Goal: Task Accomplishment & Management: Use online tool/utility

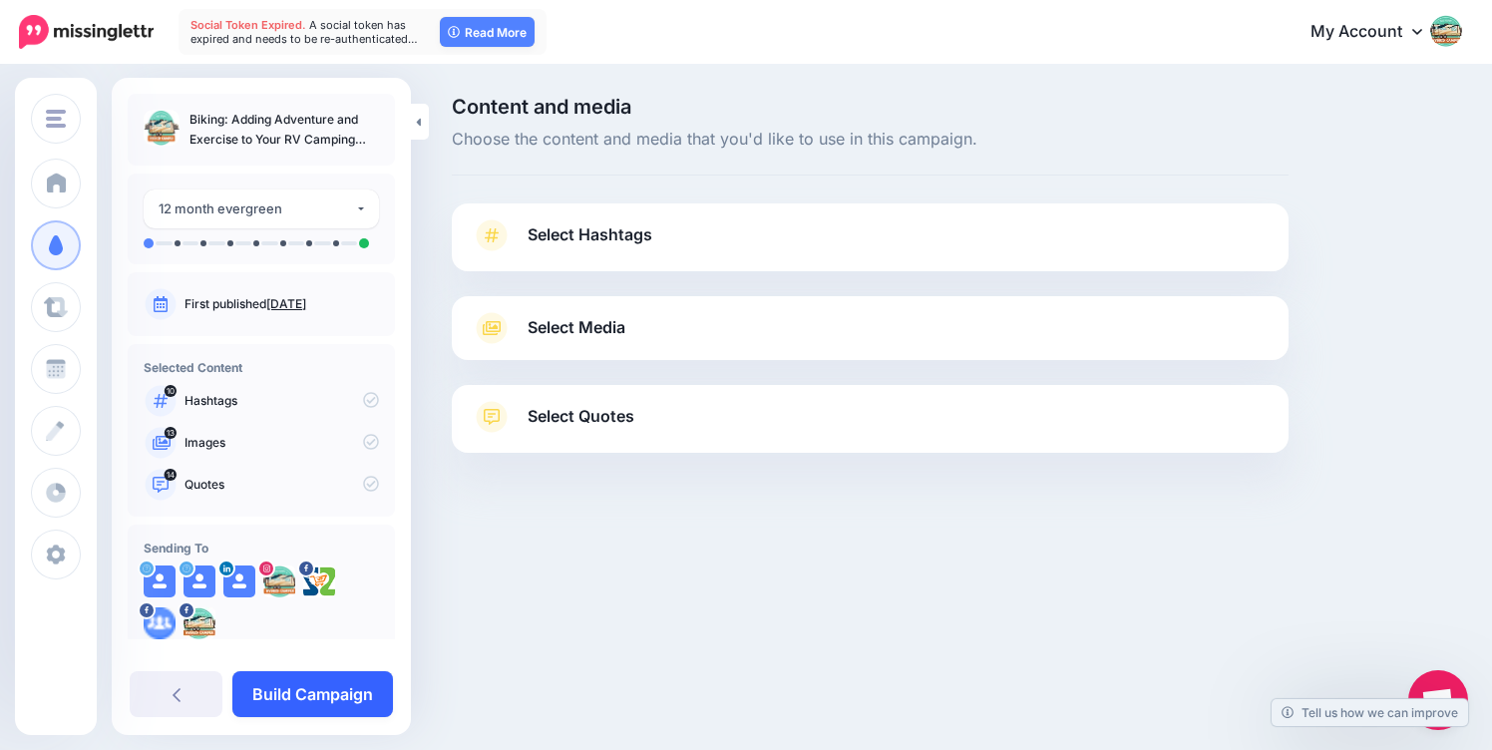
click at [262, 690] on link "Build Campaign" at bounding box center [312, 694] width 161 height 46
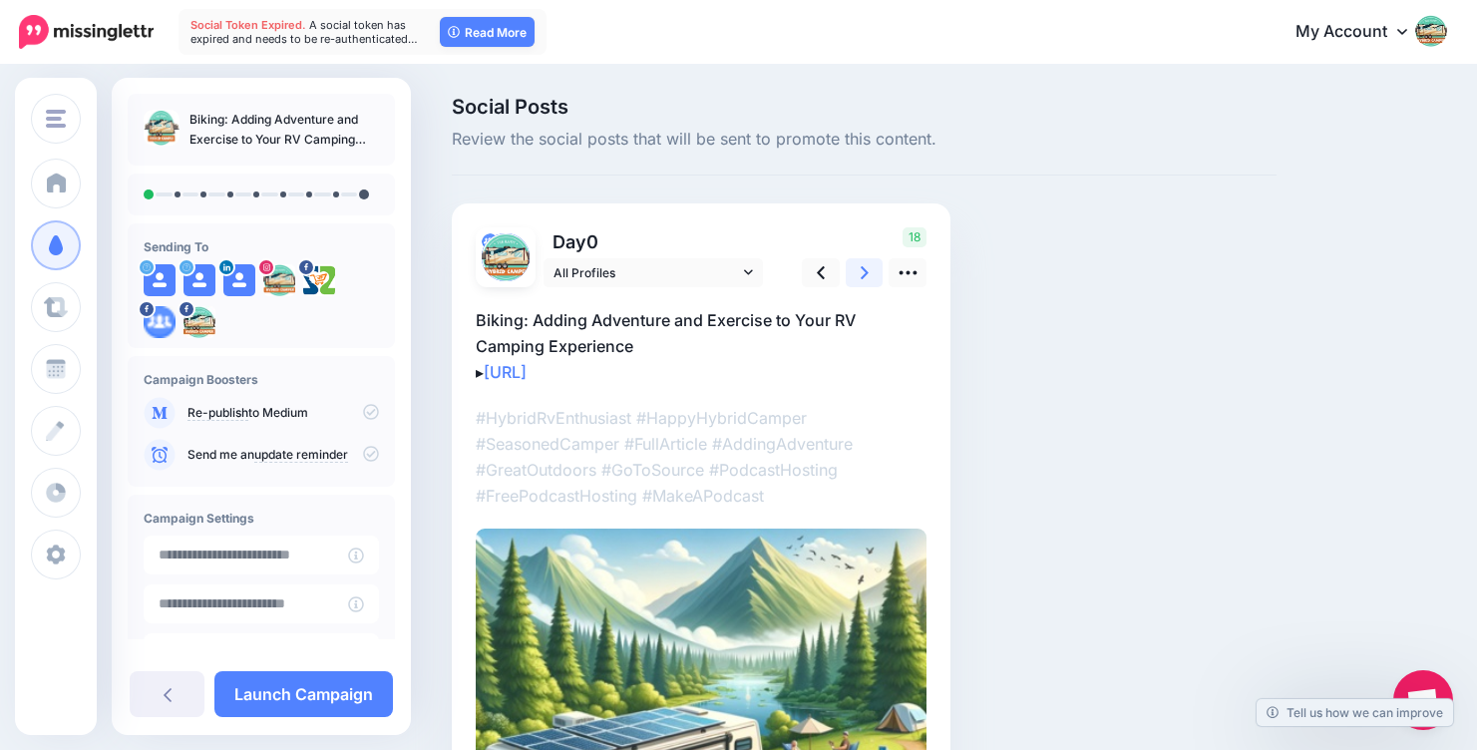
click at [864, 268] on icon at bounding box center [865, 272] width 8 height 13
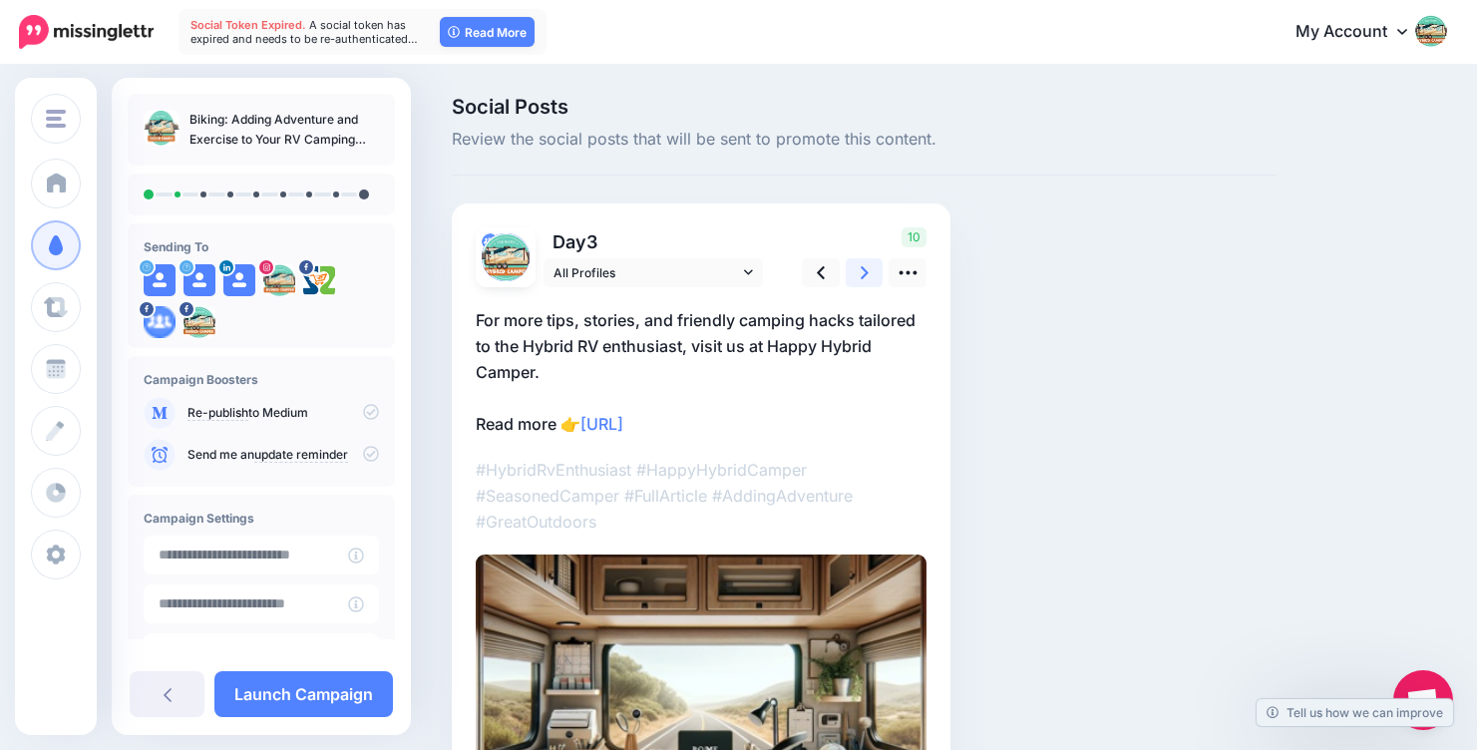
click at [864, 268] on icon at bounding box center [865, 272] width 8 height 13
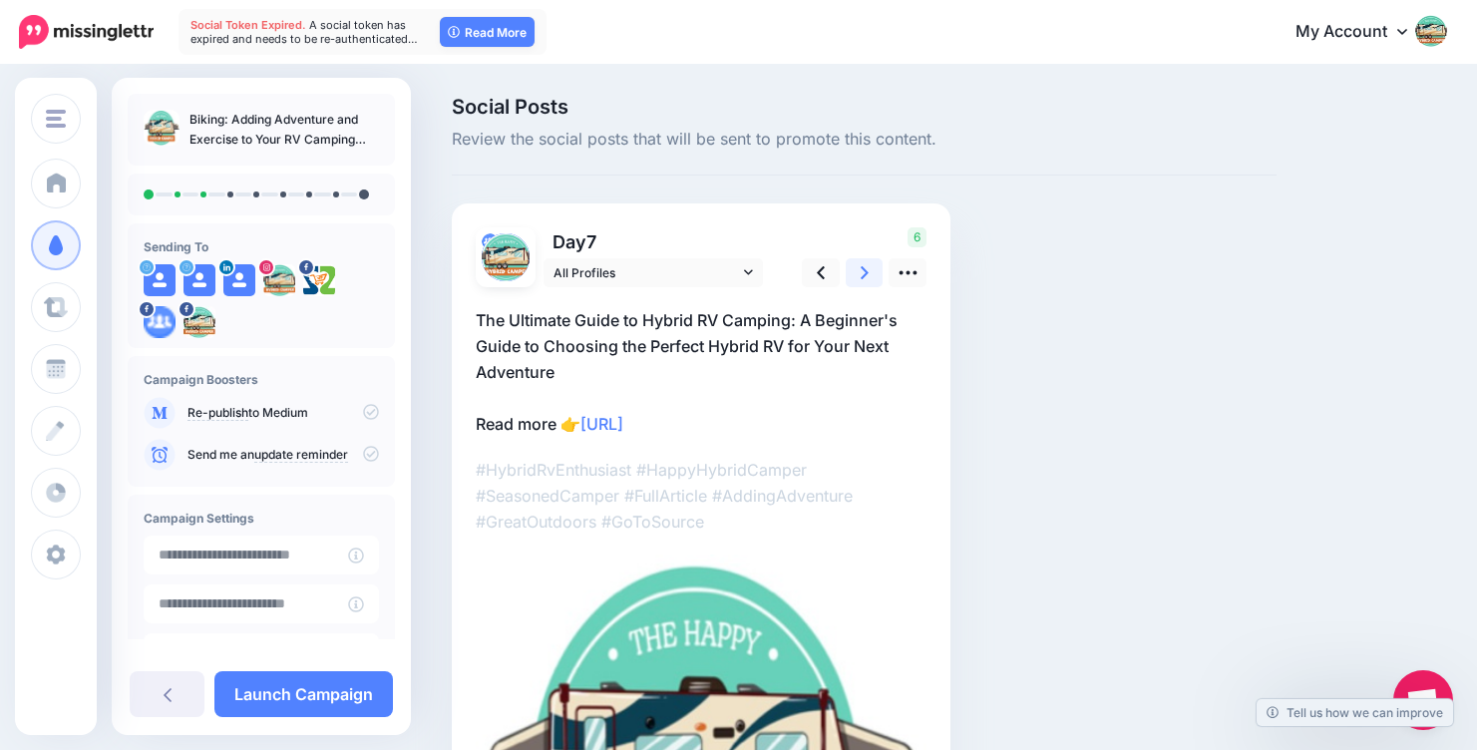
click at [864, 268] on icon at bounding box center [865, 272] width 8 height 13
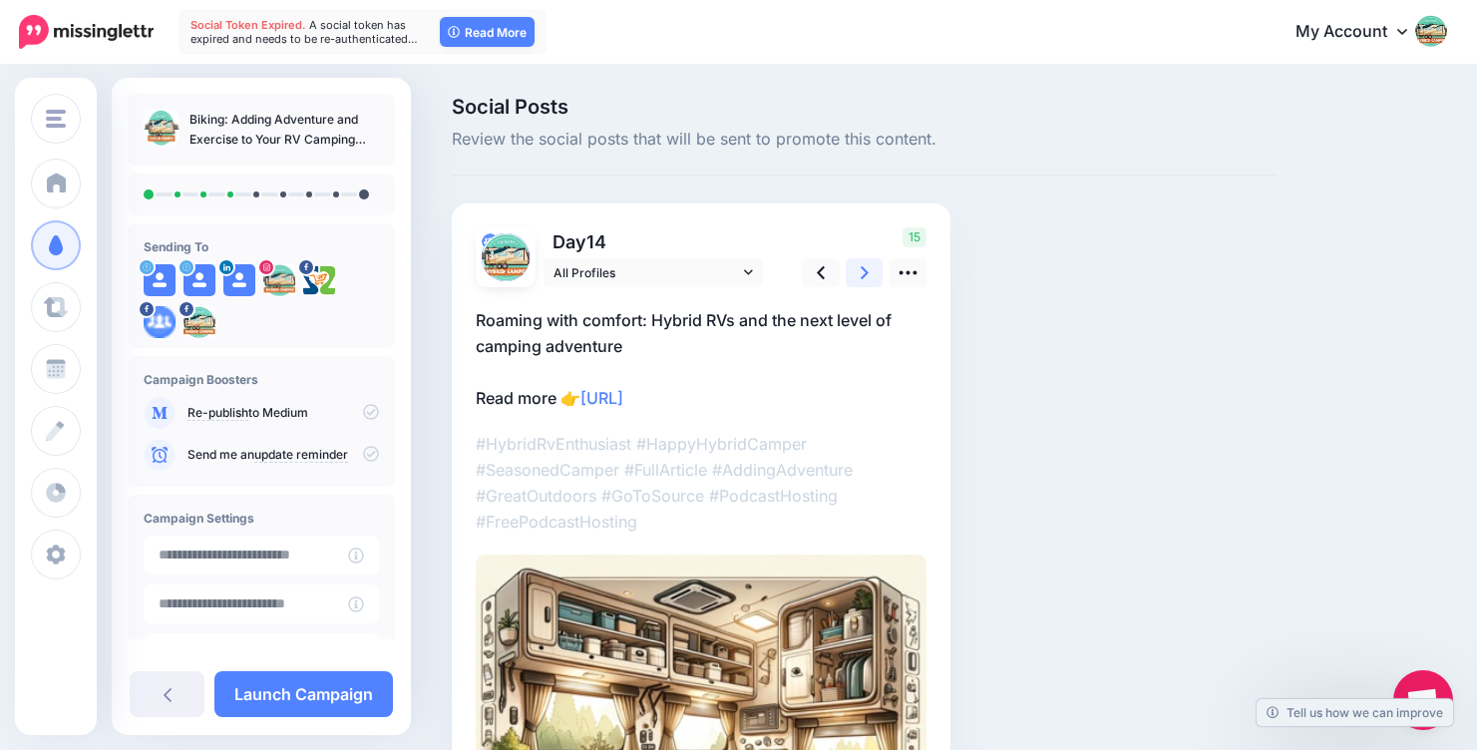
click at [864, 268] on icon at bounding box center [865, 272] width 8 height 13
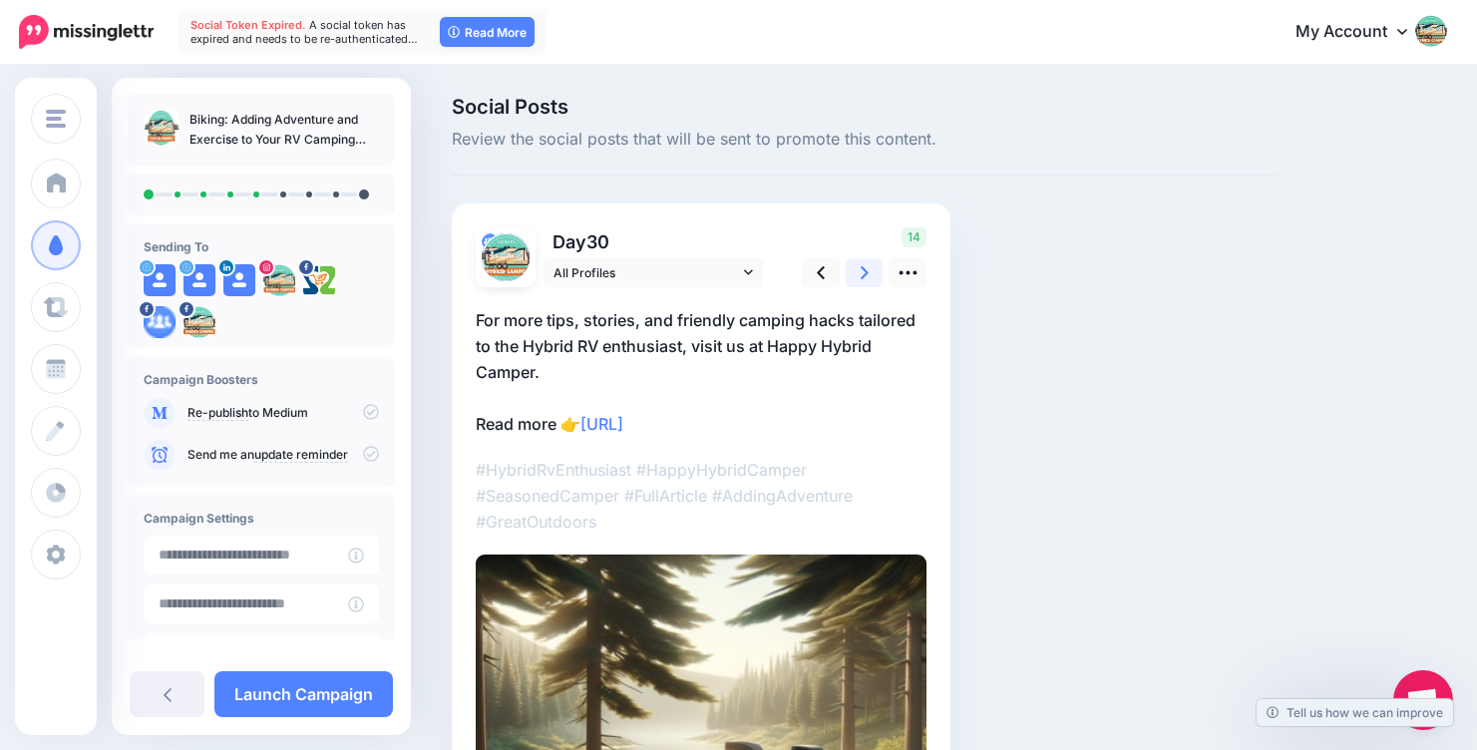
click at [864, 268] on icon at bounding box center [865, 272] width 8 height 13
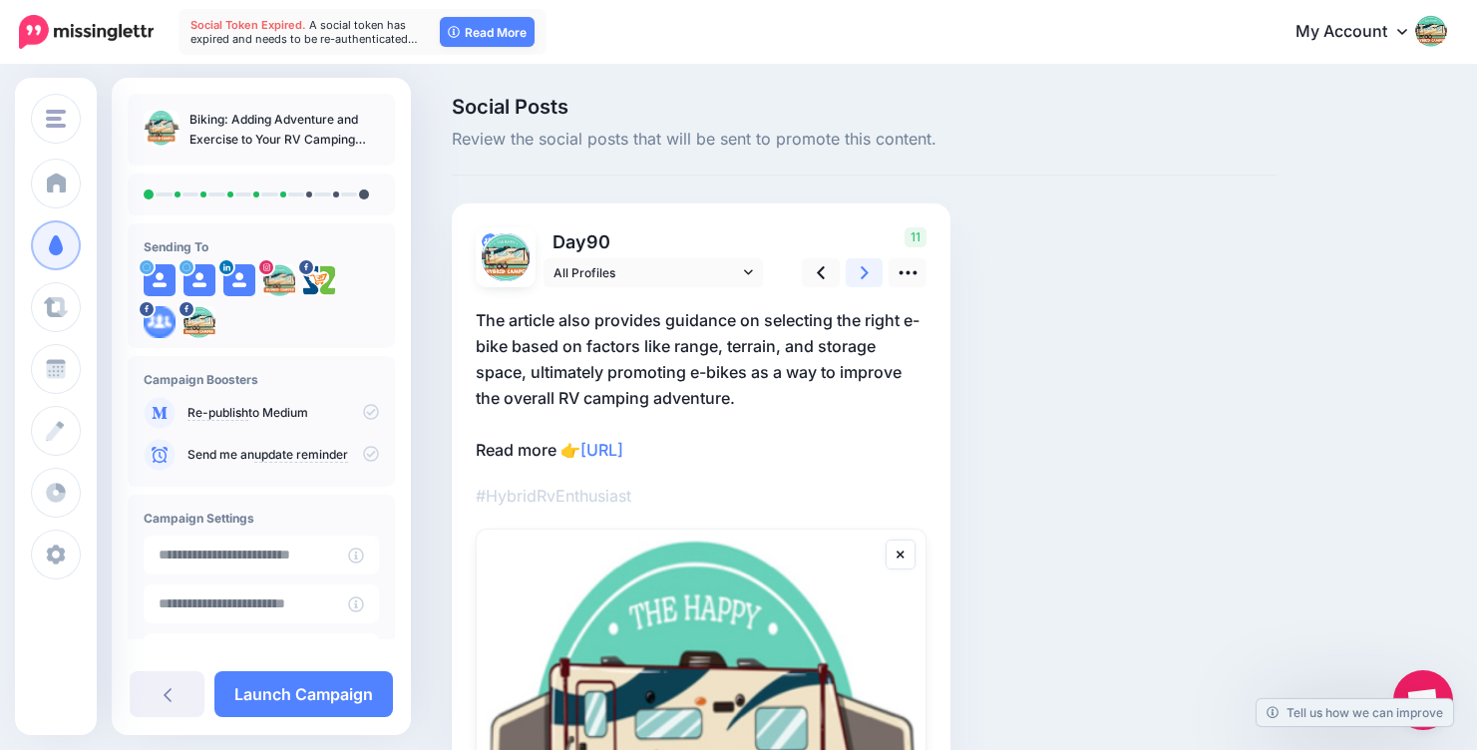
click at [864, 273] on icon at bounding box center [865, 272] width 8 height 21
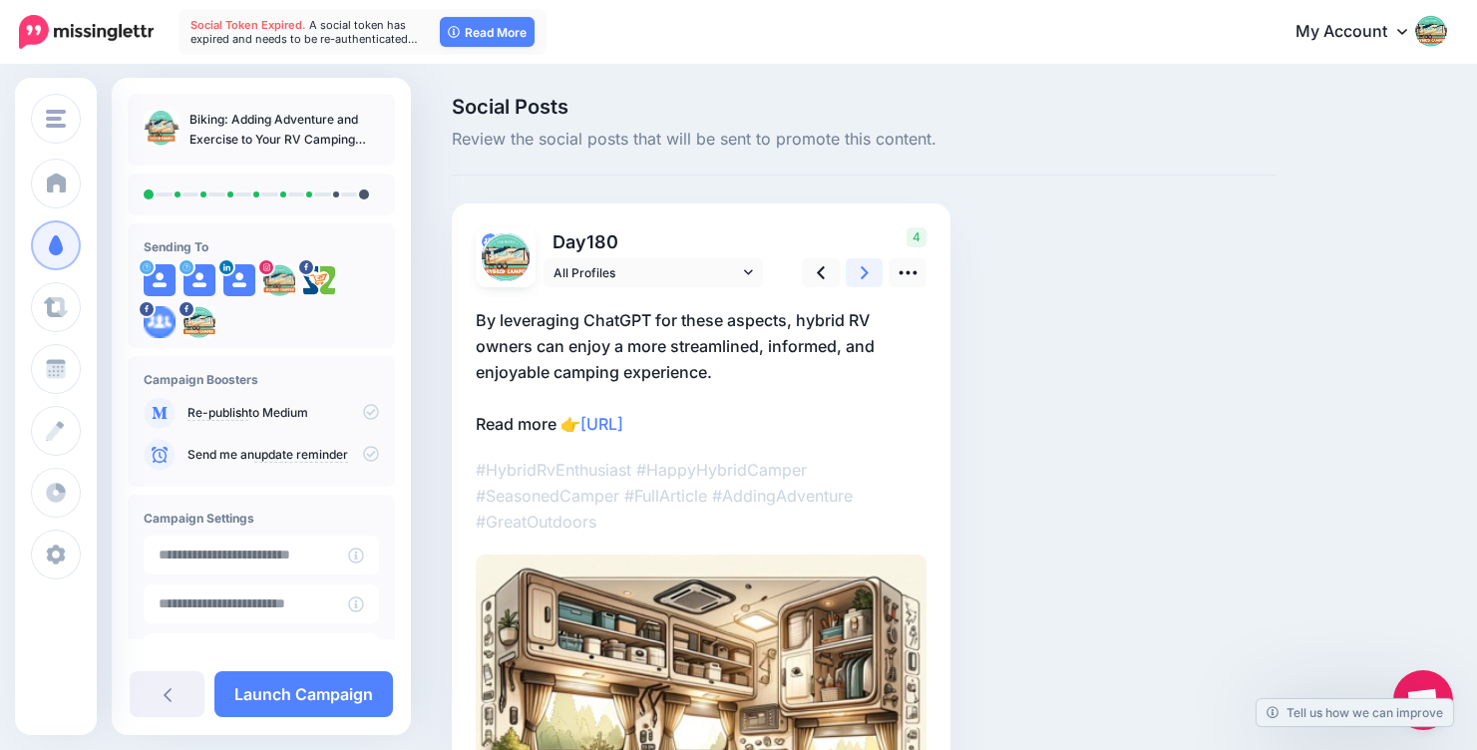
click at [864, 273] on icon at bounding box center [865, 272] width 8 height 21
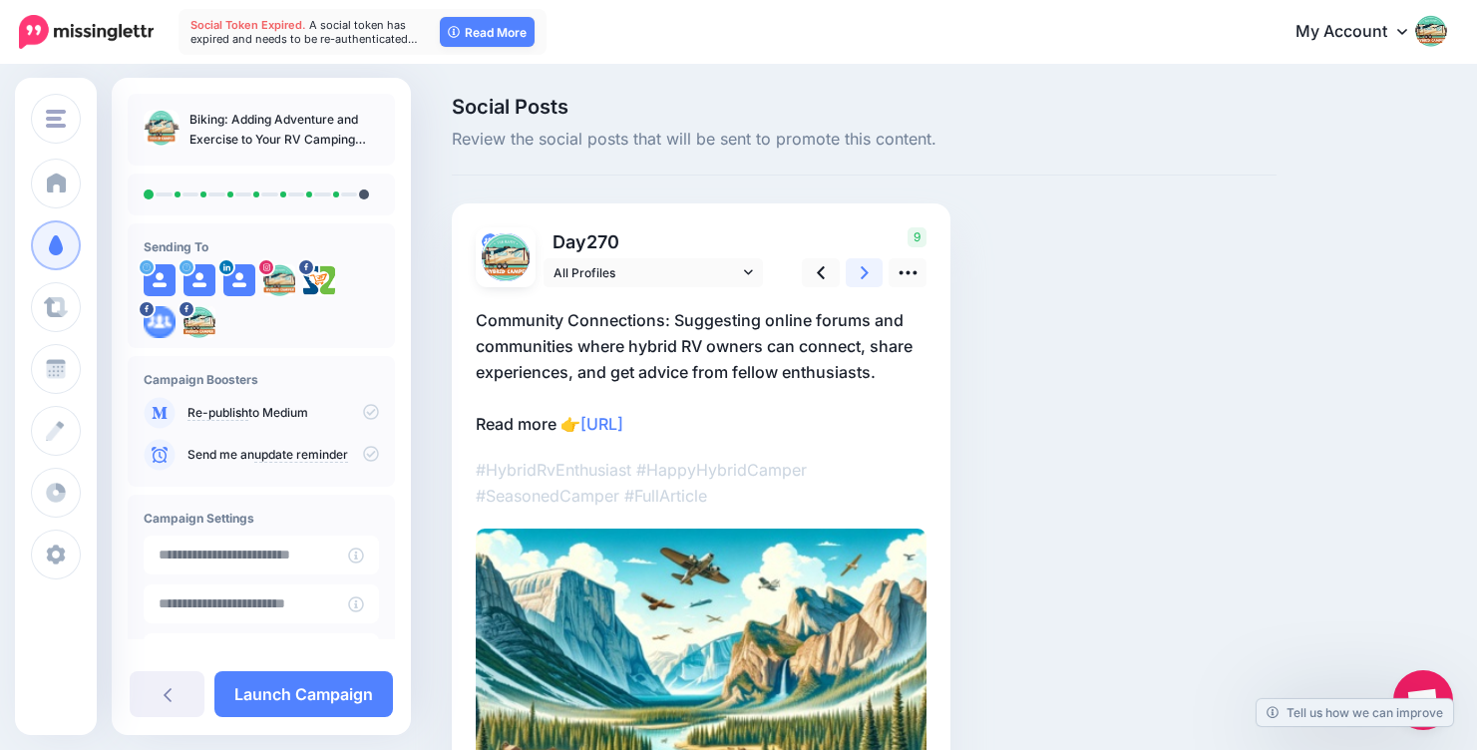
click at [864, 273] on icon at bounding box center [865, 272] width 8 height 21
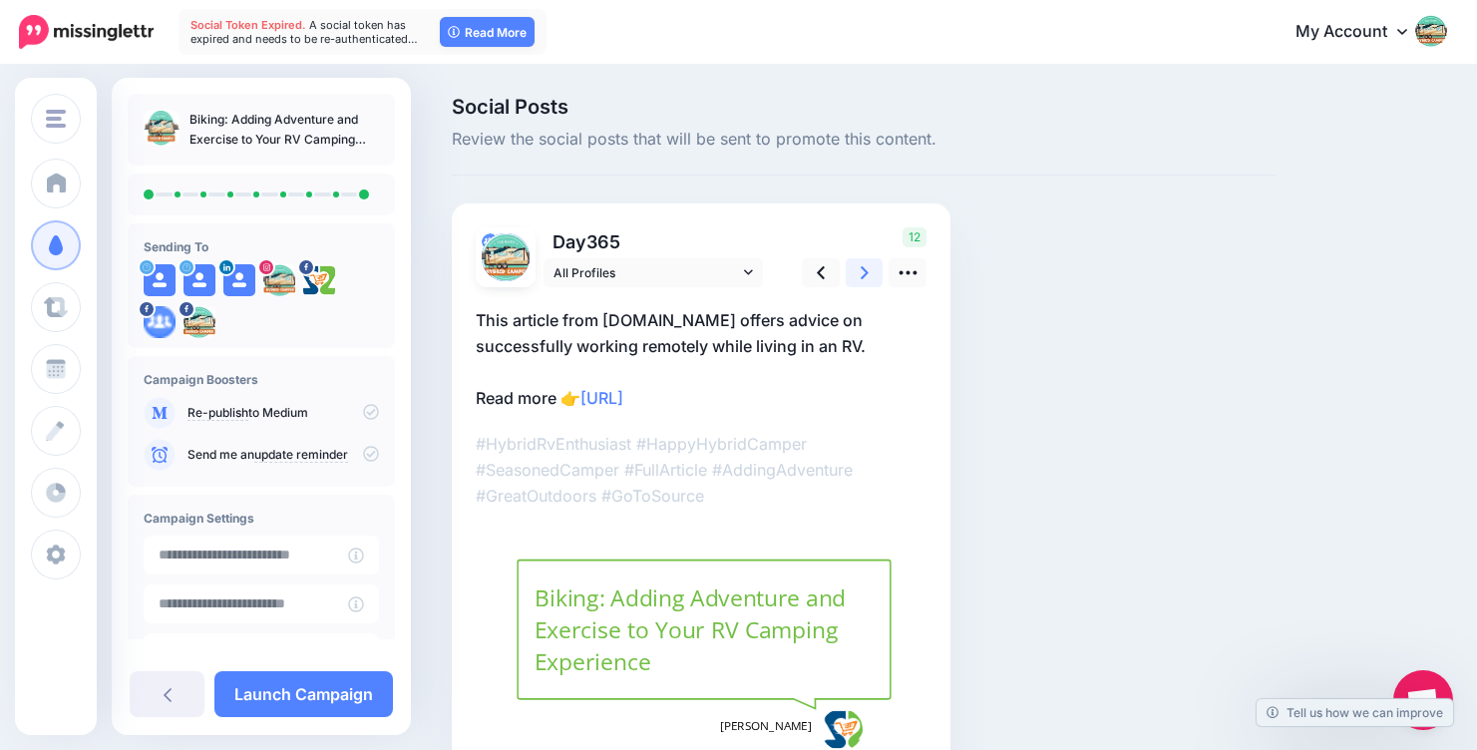
click at [864, 273] on icon at bounding box center [865, 272] width 8 height 21
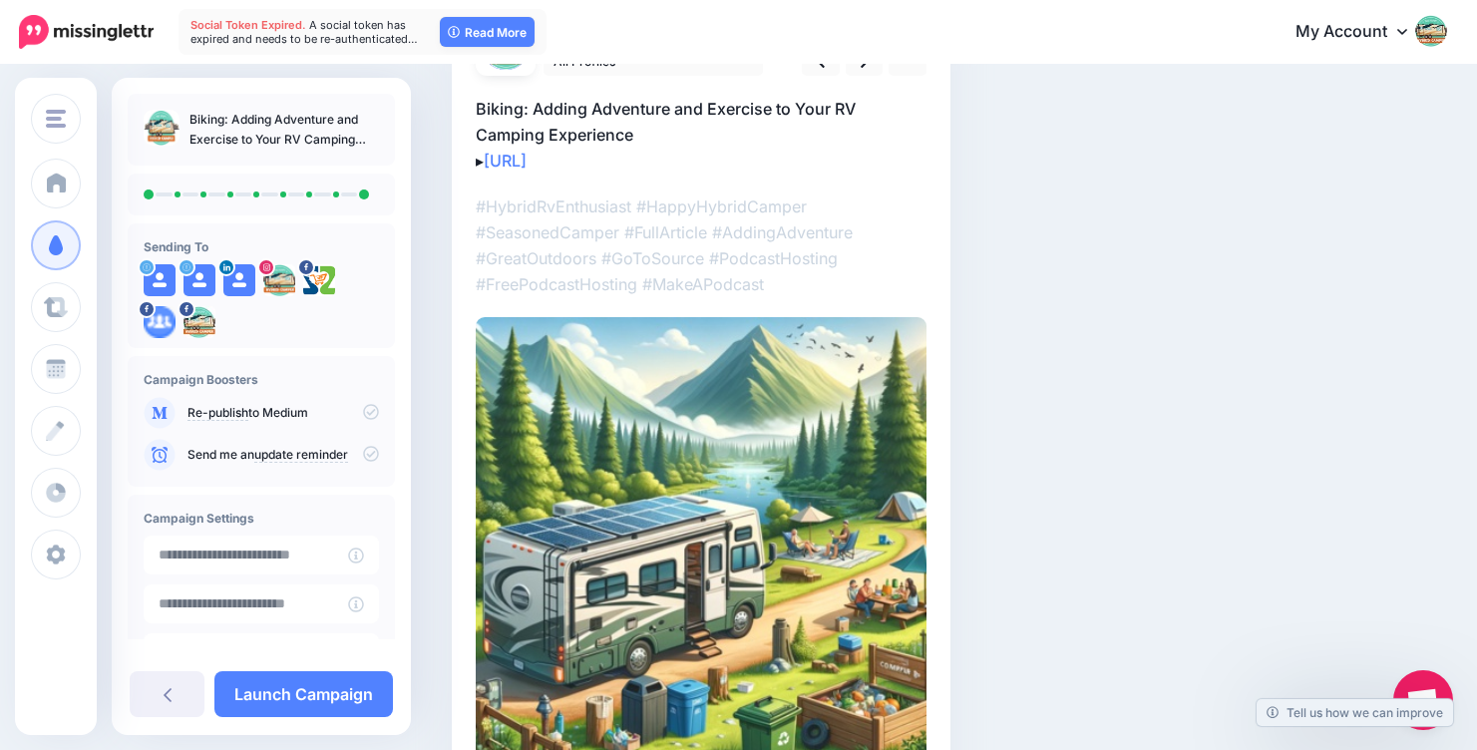
scroll to position [320, 0]
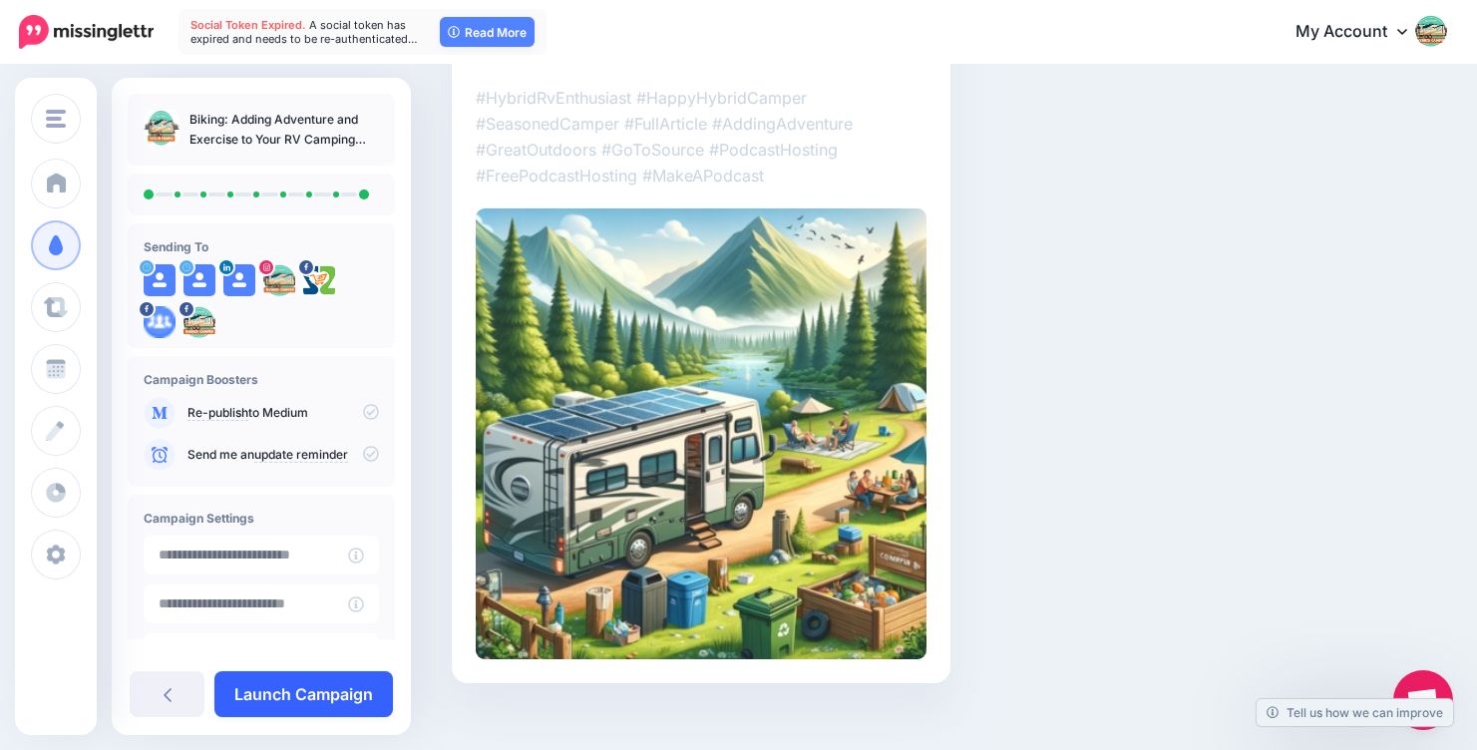
click at [273, 693] on link "Launch Campaign" at bounding box center [303, 694] width 179 height 46
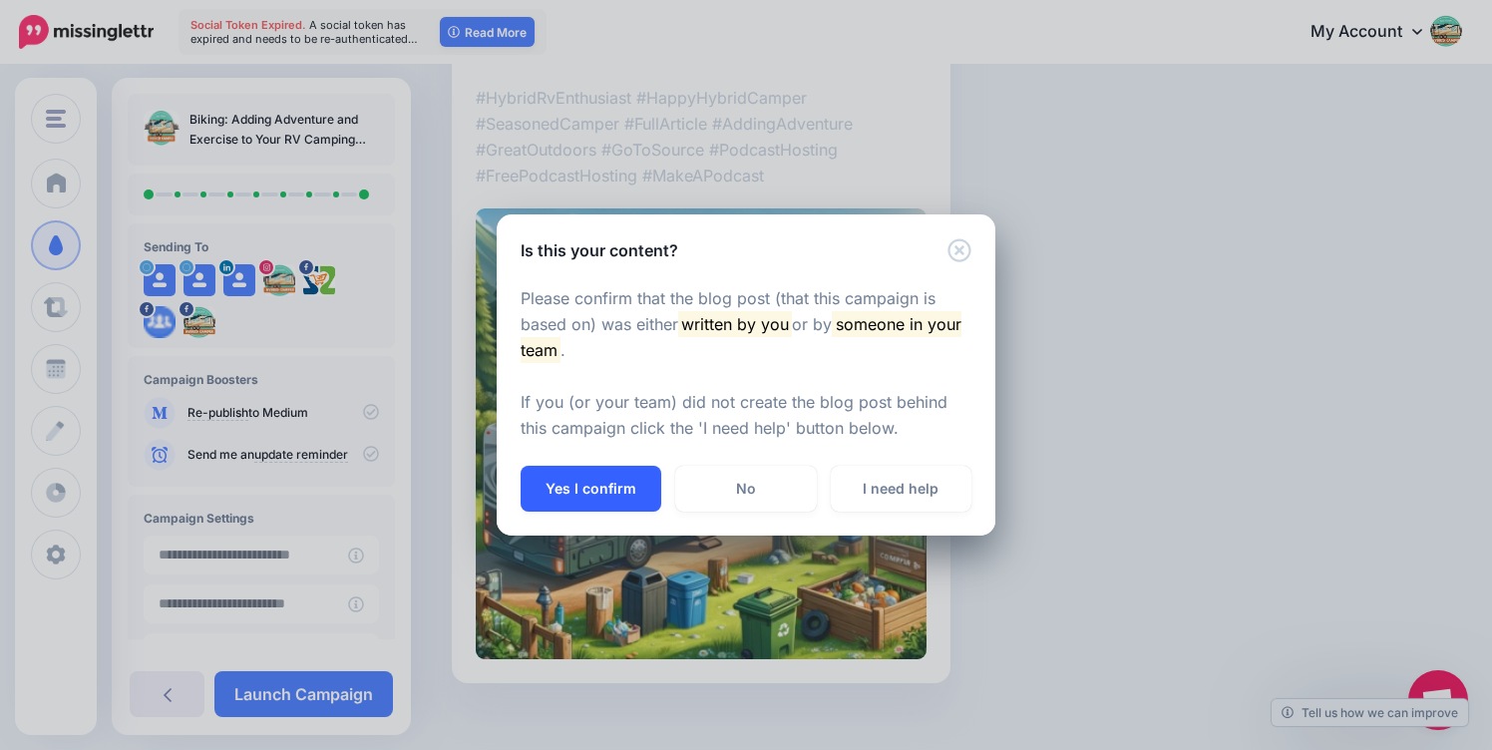
click at [593, 484] on button "Yes I confirm" at bounding box center [591, 489] width 141 height 46
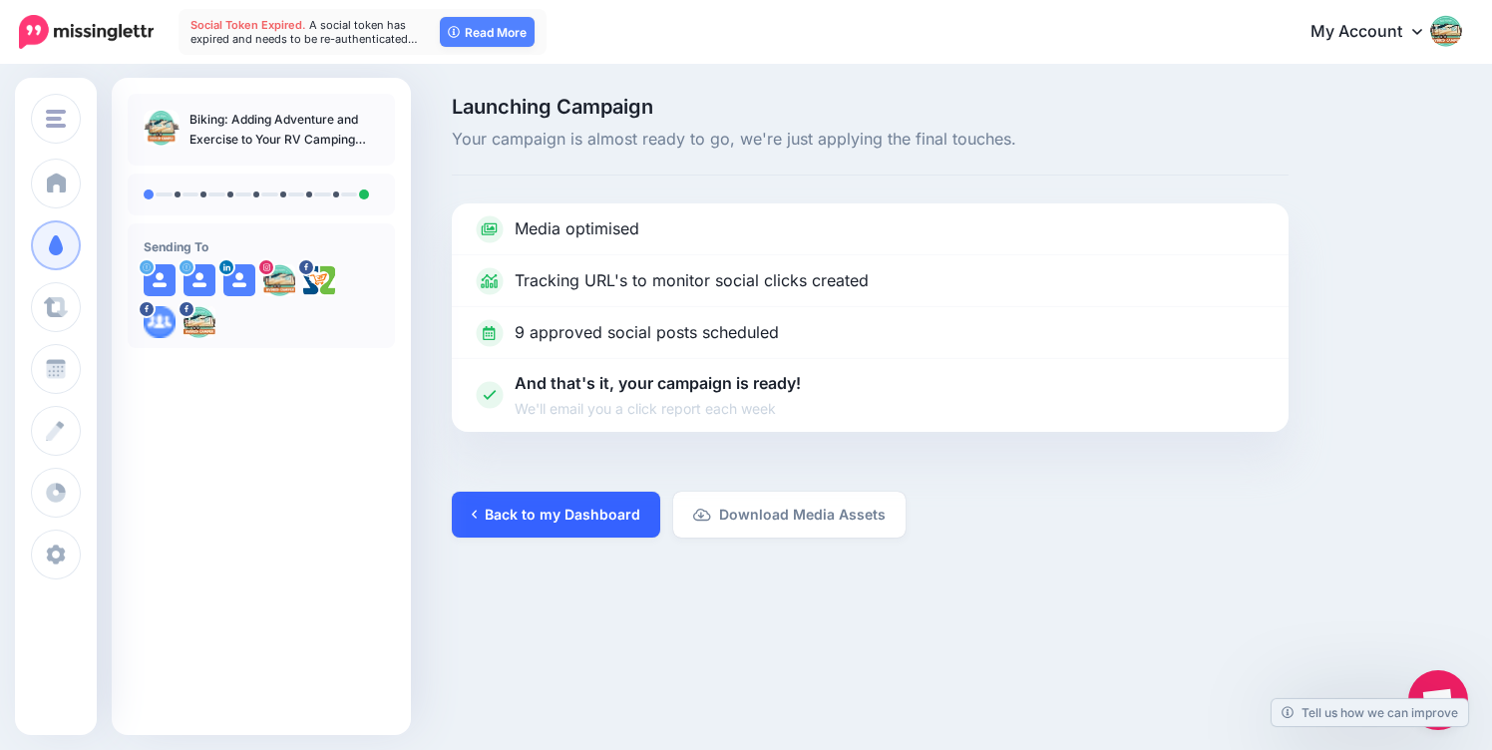
click at [587, 510] on link "Back to my Dashboard" at bounding box center [556, 515] width 208 height 46
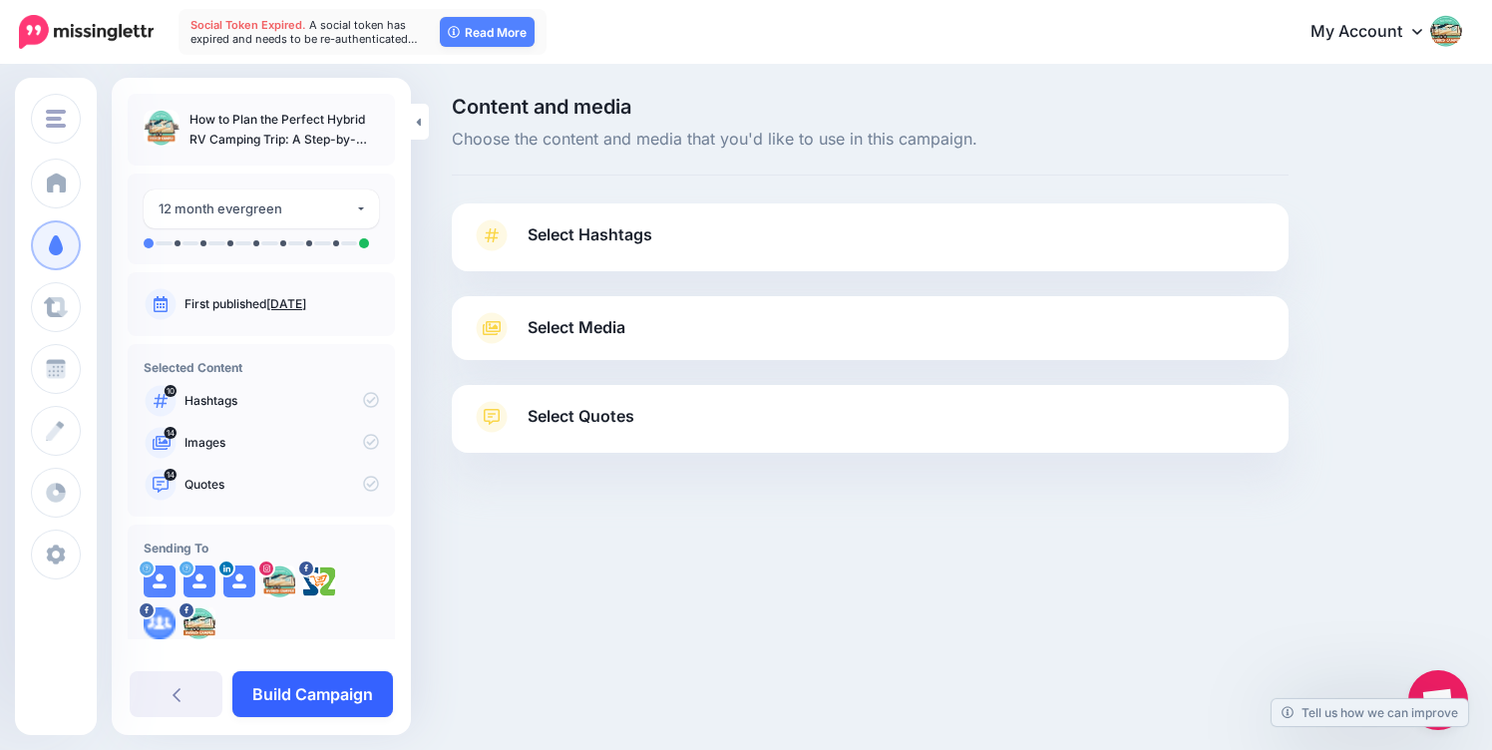
click at [272, 679] on link "Build Campaign" at bounding box center [312, 694] width 161 height 46
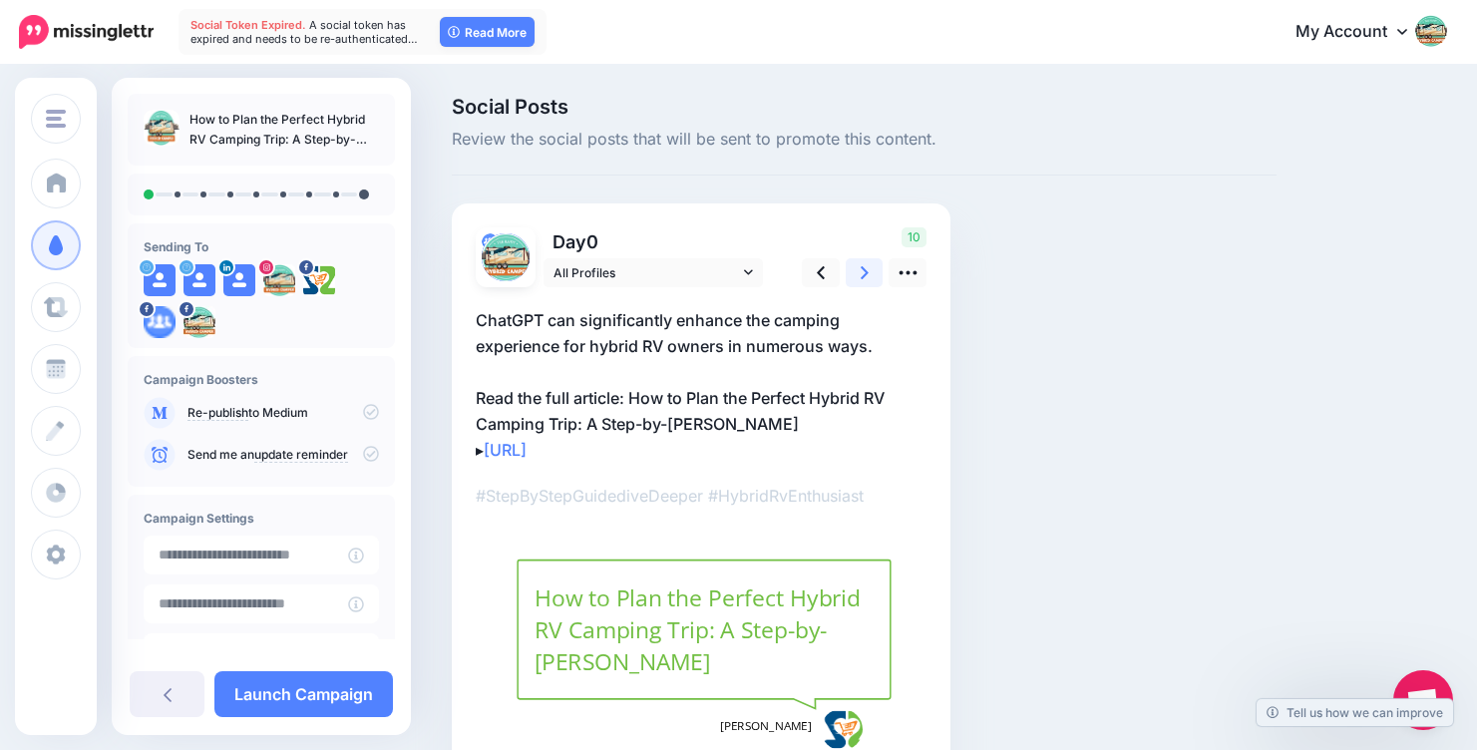
click at [859, 266] on link at bounding box center [865, 272] width 38 height 29
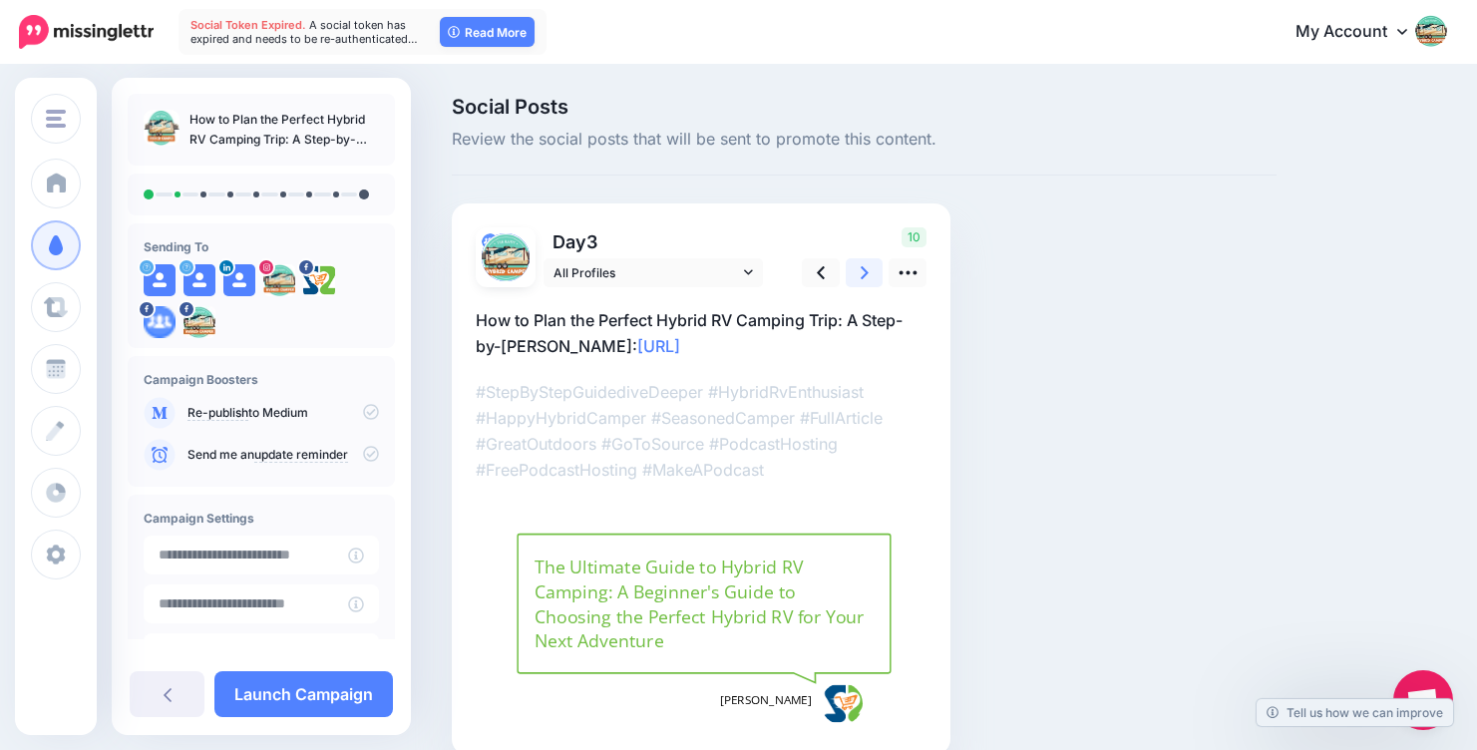
click at [865, 274] on icon at bounding box center [865, 272] width 8 height 13
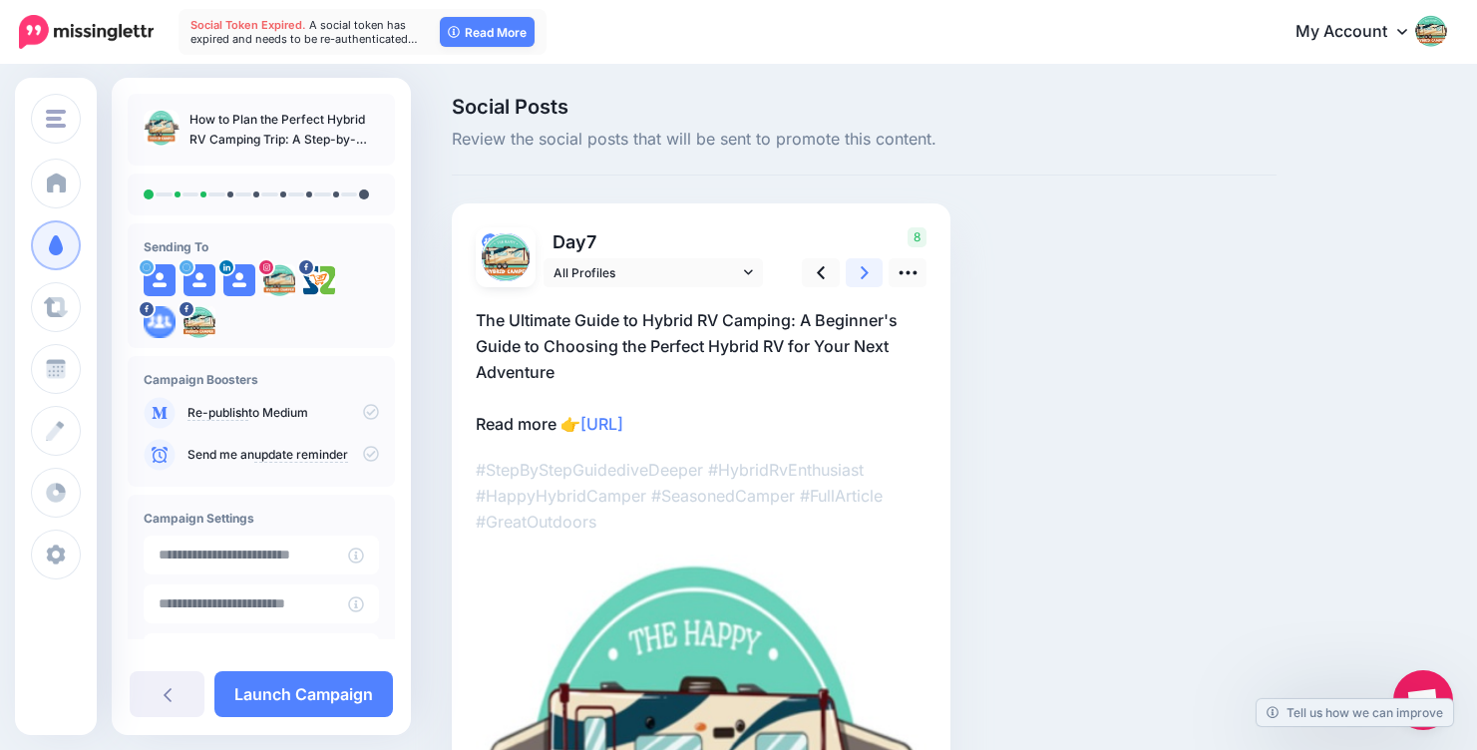
click at [865, 274] on icon at bounding box center [865, 272] width 8 height 13
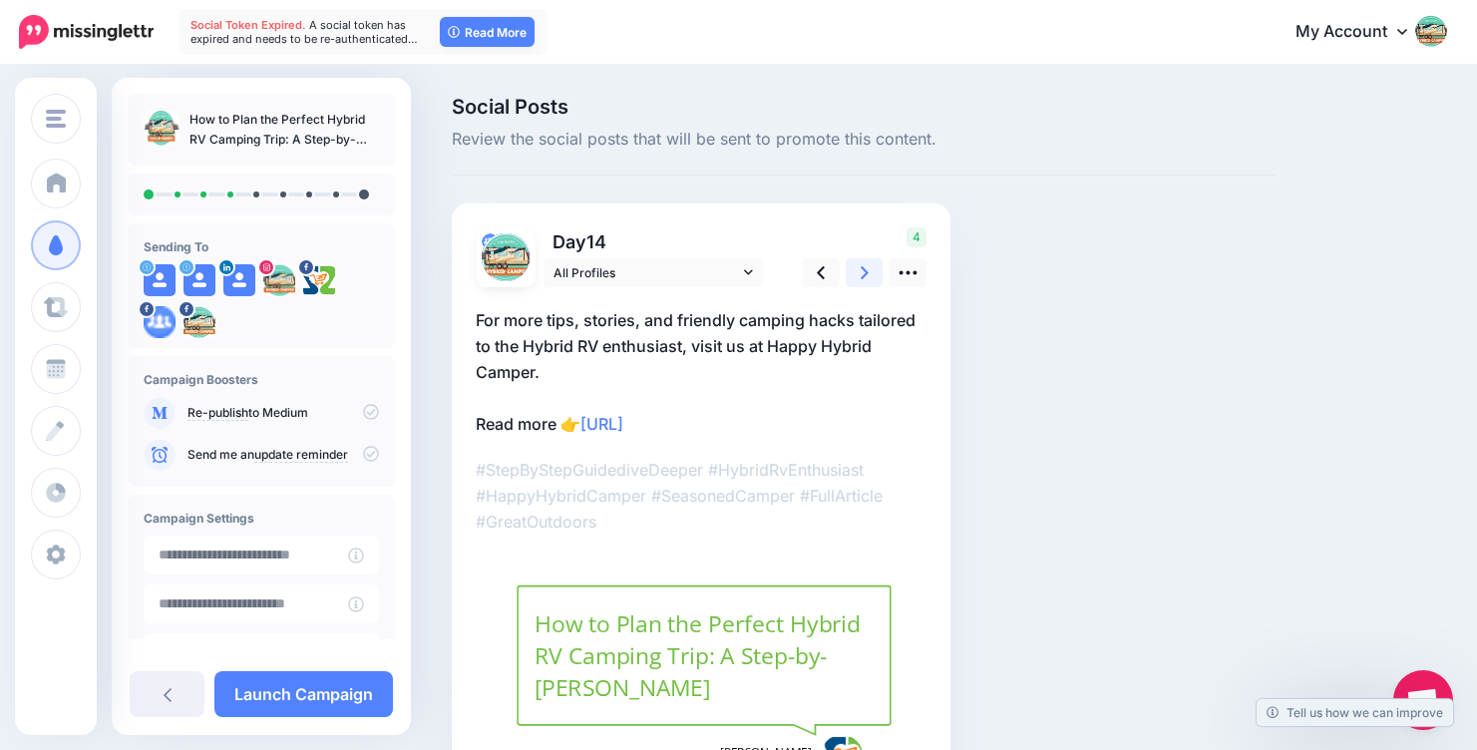
click at [863, 277] on icon at bounding box center [865, 272] width 8 height 13
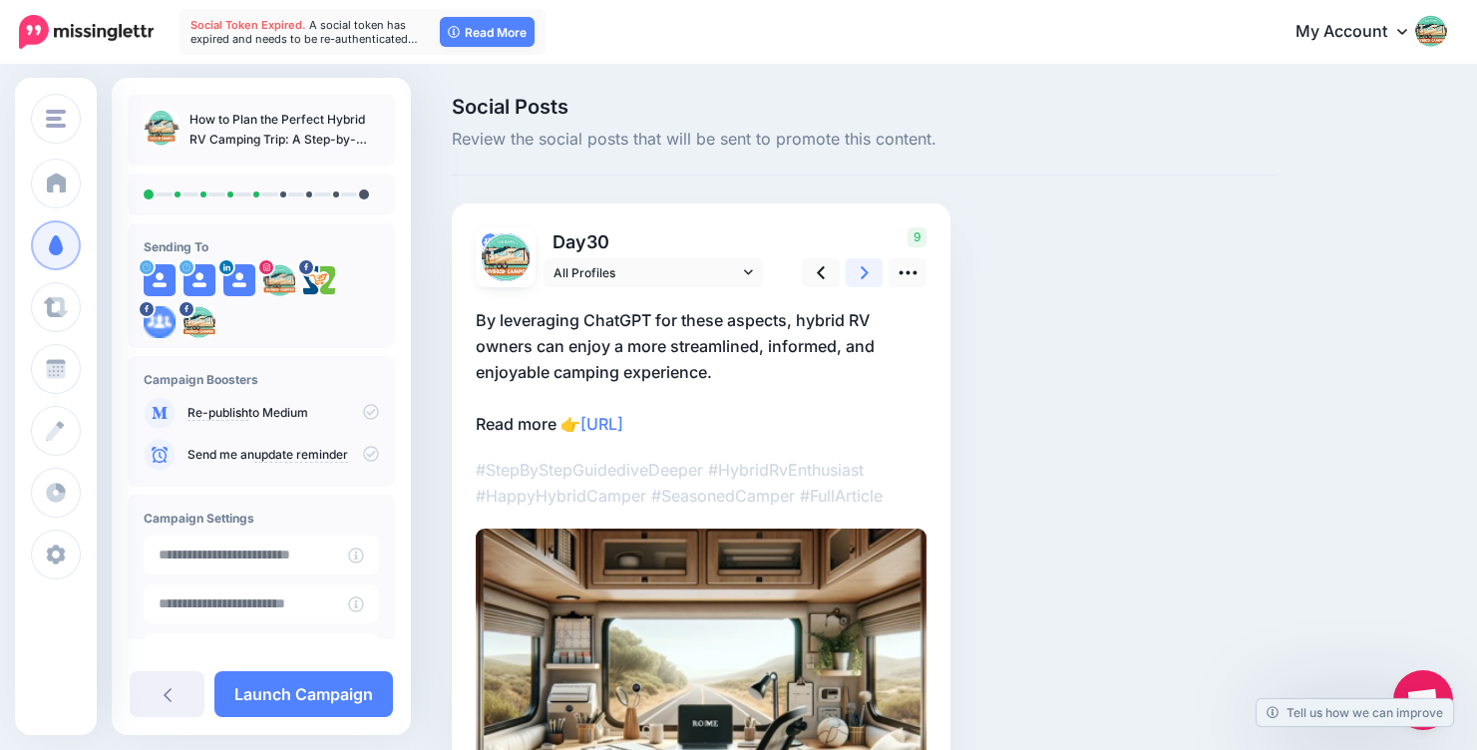
click at [864, 269] on icon at bounding box center [865, 272] width 8 height 13
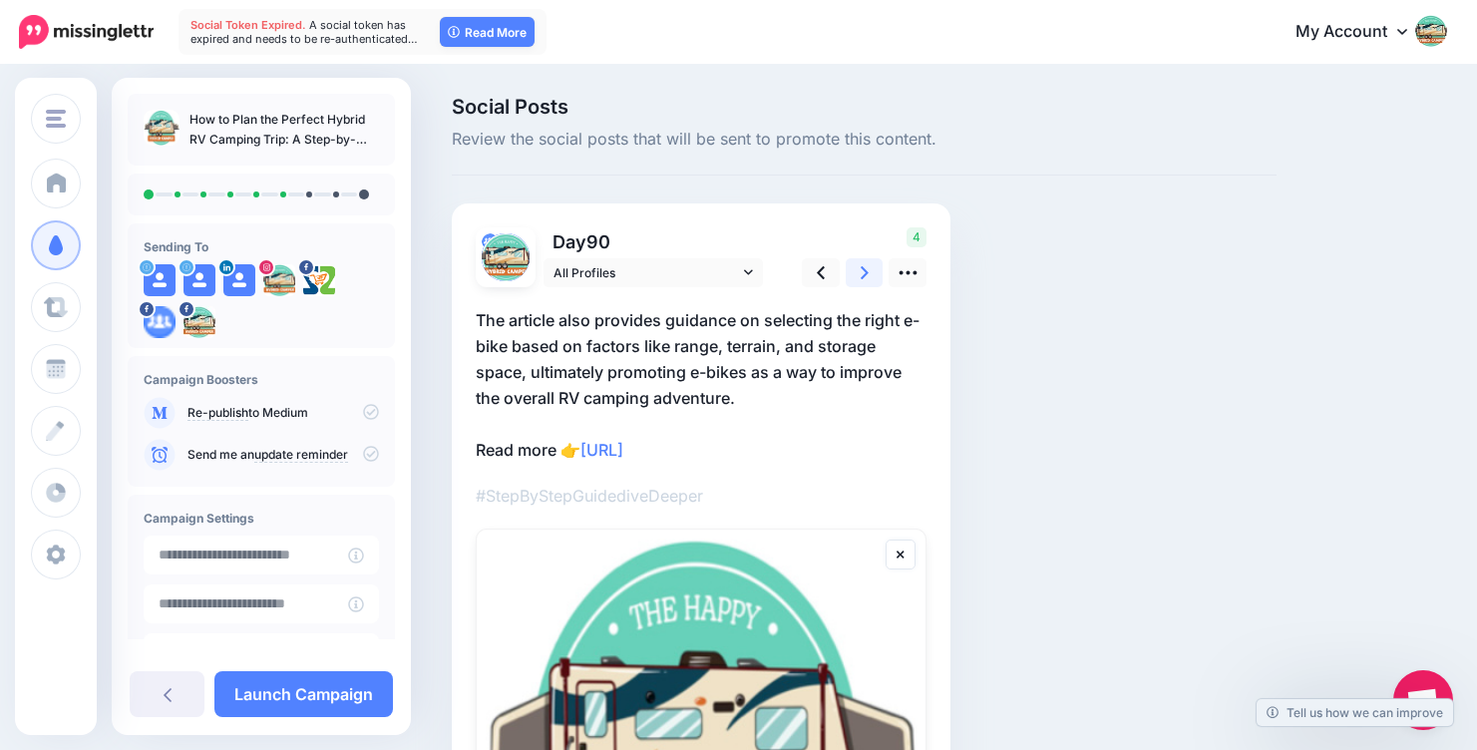
click at [864, 273] on icon at bounding box center [865, 272] width 8 height 21
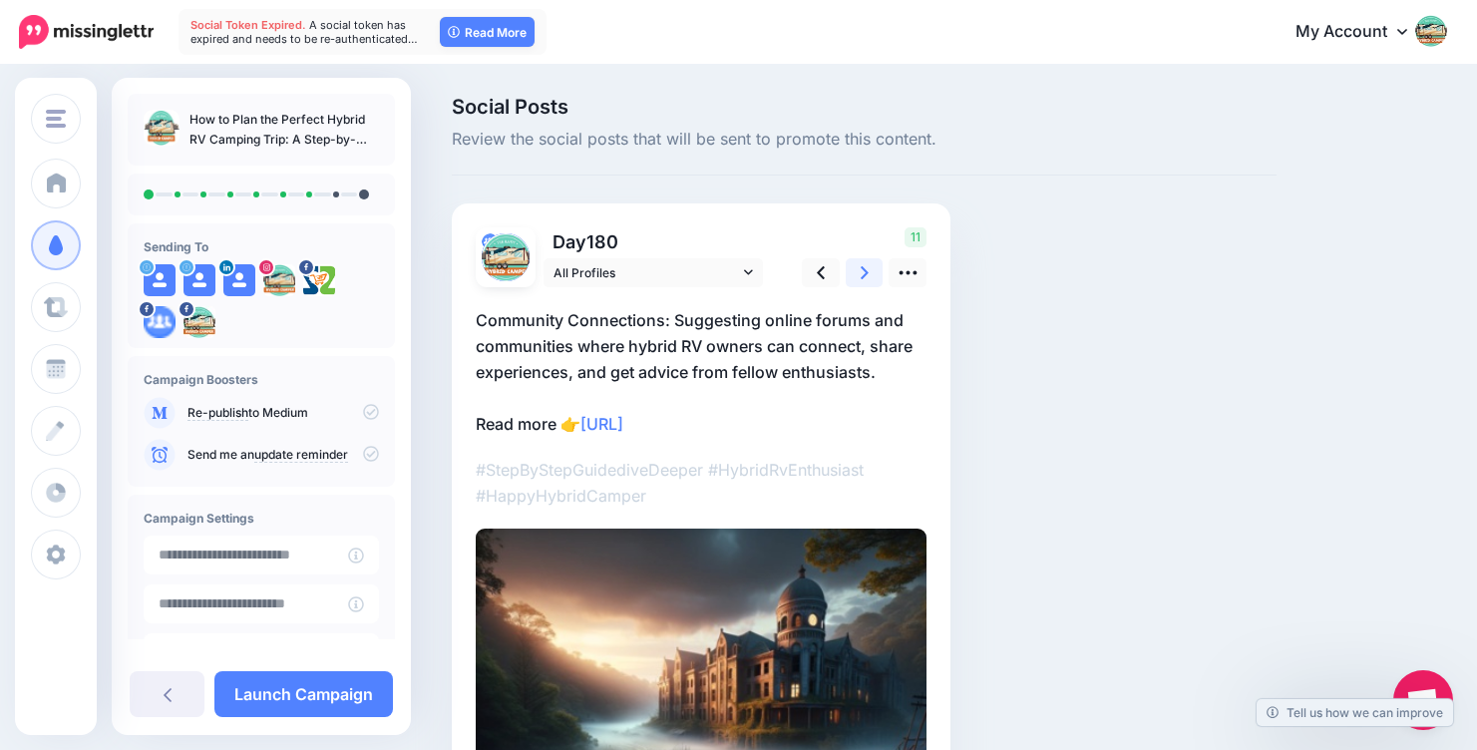
click at [862, 262] on icon at bounding box center [865, 272] width 8 height 21
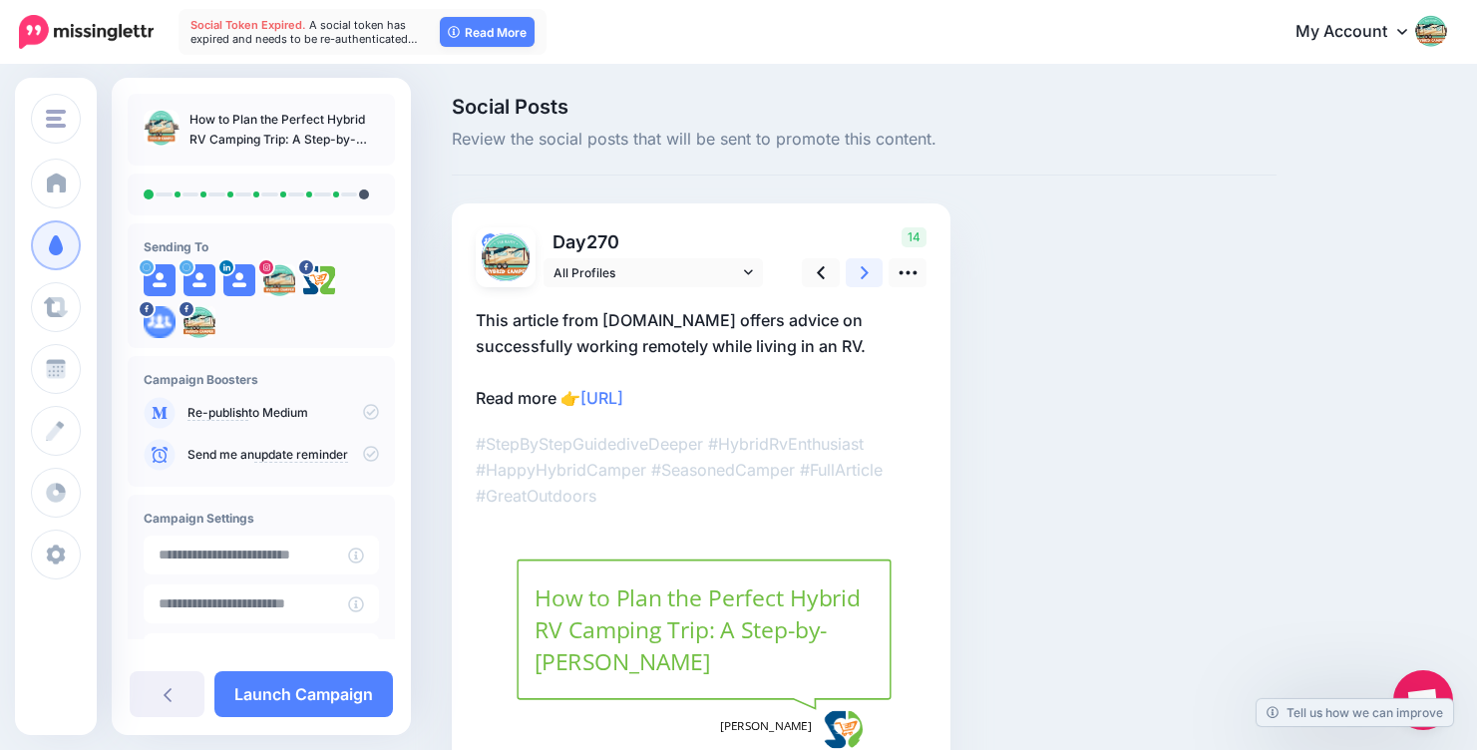
click at [865, 267] on icon at bounding box center [865, 272] width 8 height 21
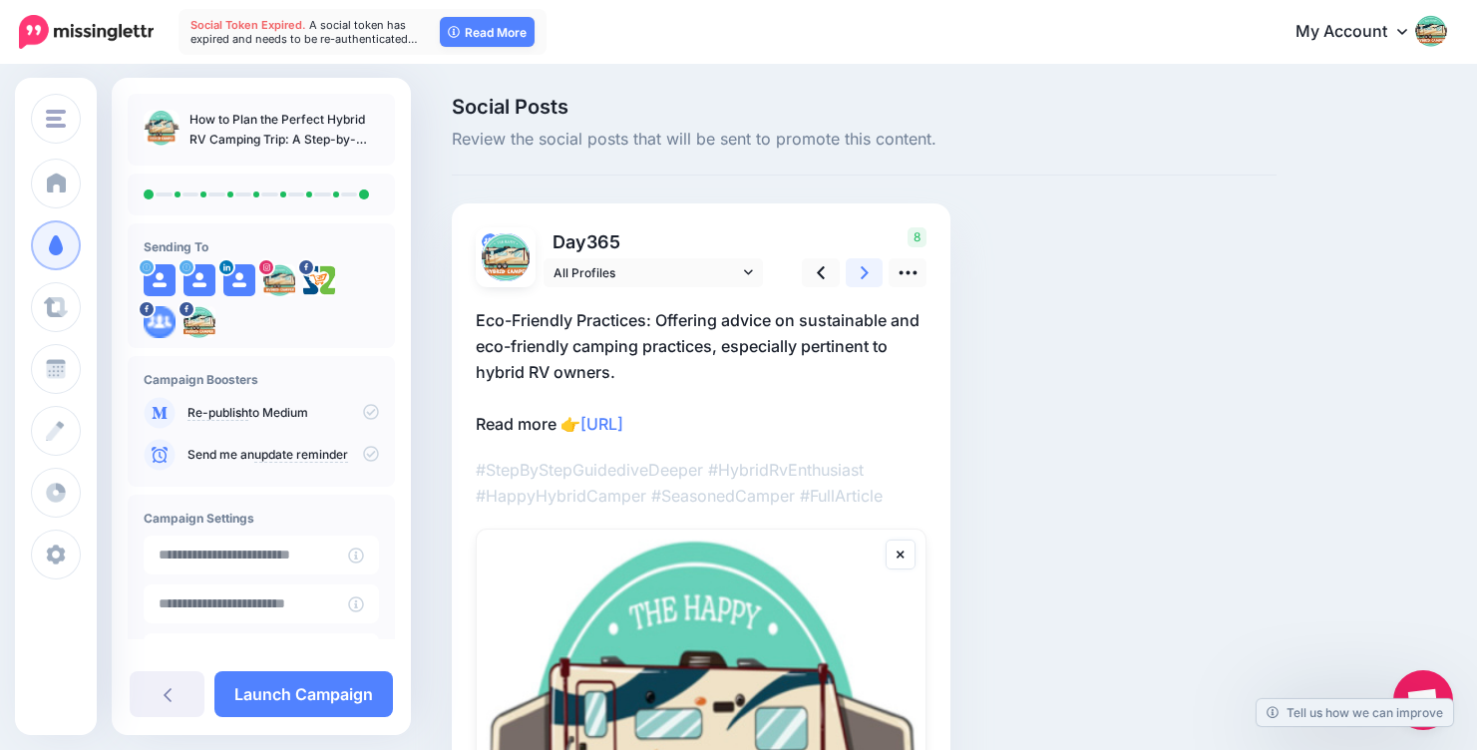
click at [858, 274] on link at bounding box center [865, 272] width 38 height 29
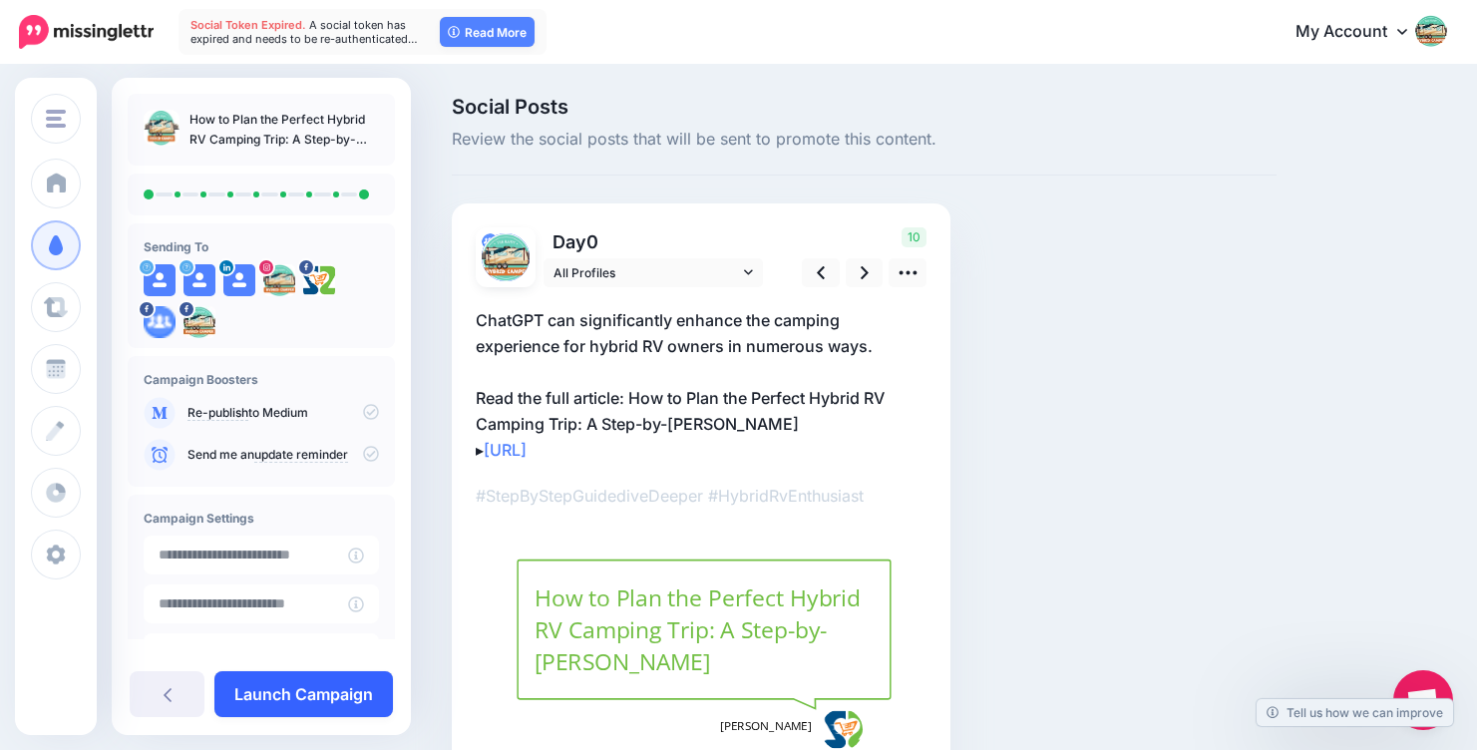
click at [267, 694] on link "Launch Campaign" at bounding box center [303, 694] width 179 height 46
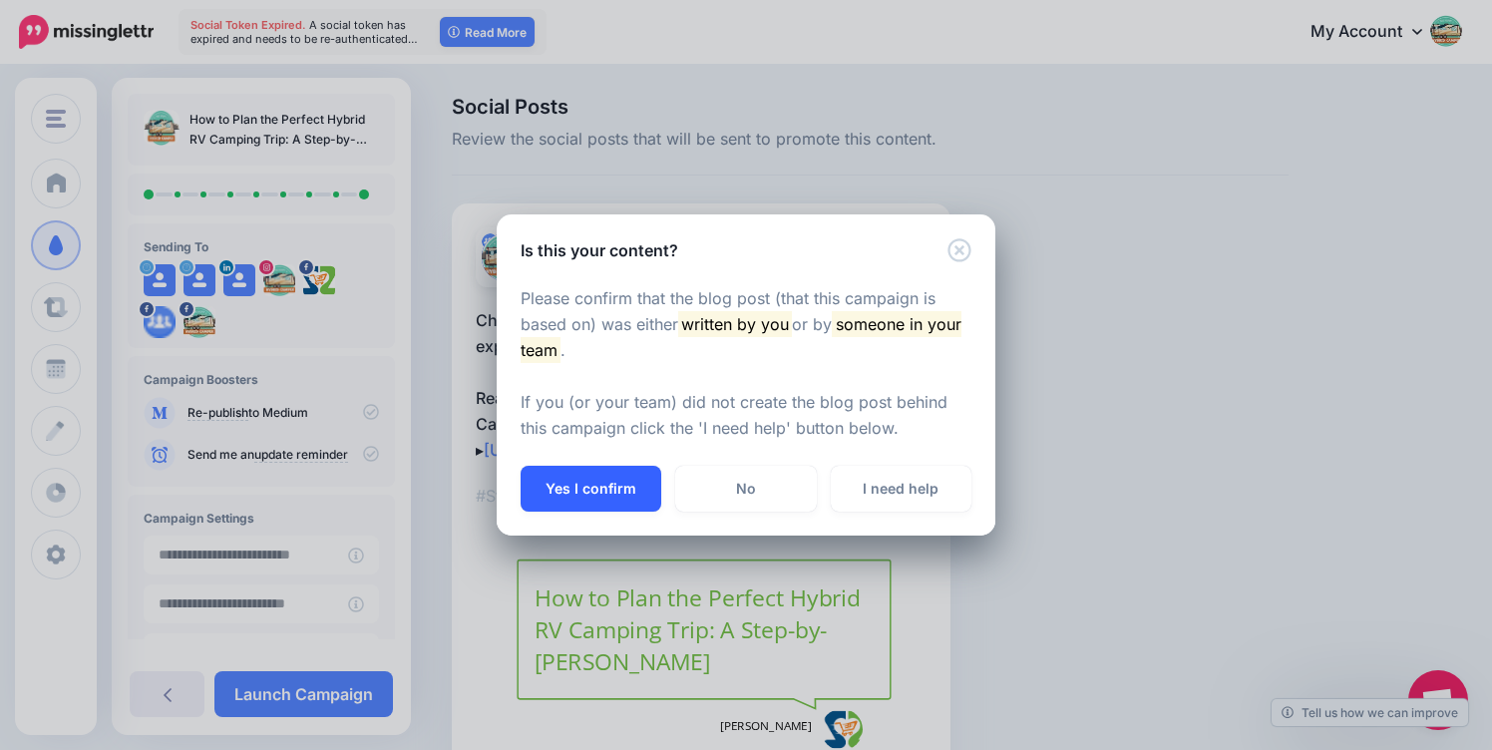
click at [589, 495] on button "Yes I confirm" at bounding box center [591, 489] width 141 height 46
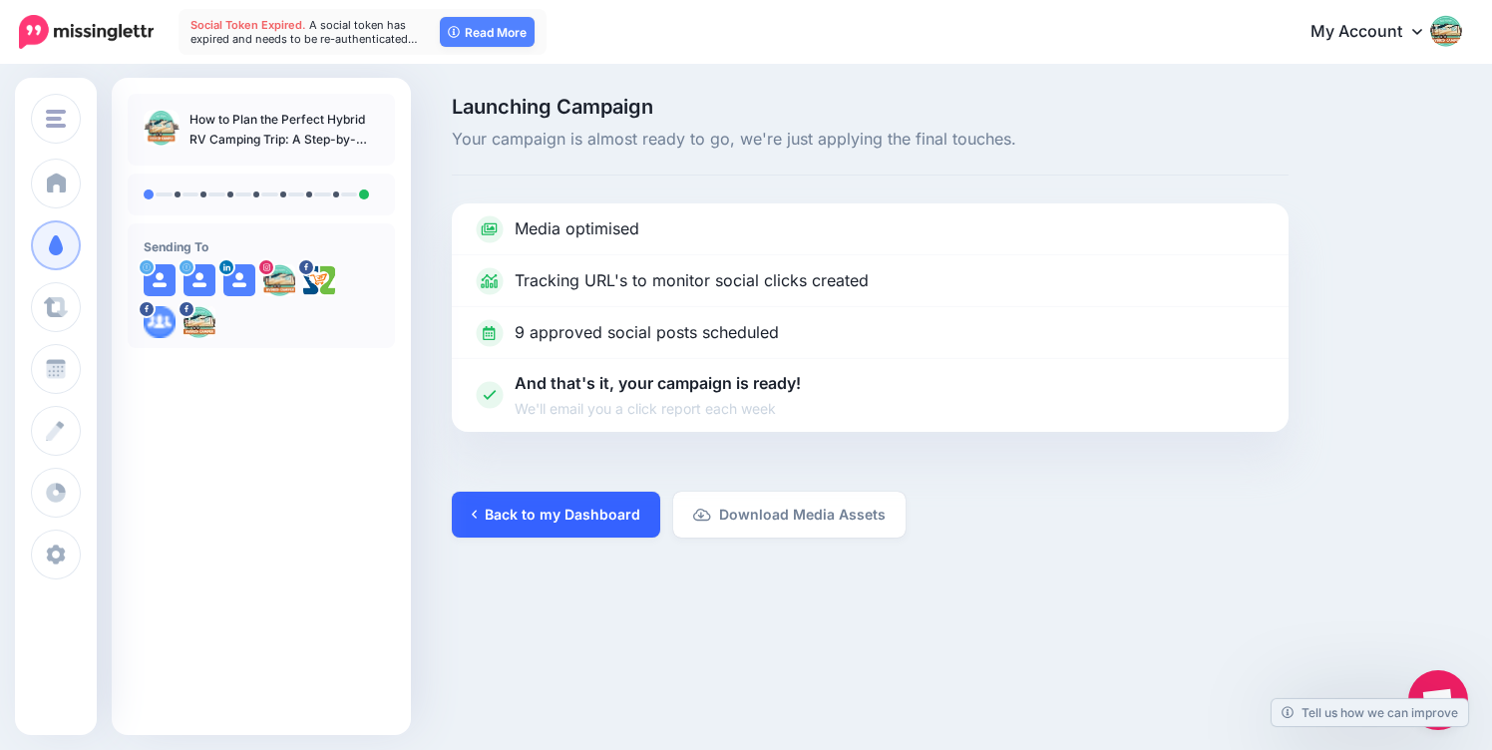
click at [577, 506] on link "Back to my Dashboard" at bounding box center [556, 515] width 208 height 46
